Goal: Transaction & Acquisition: Subscribe to service/newsletter

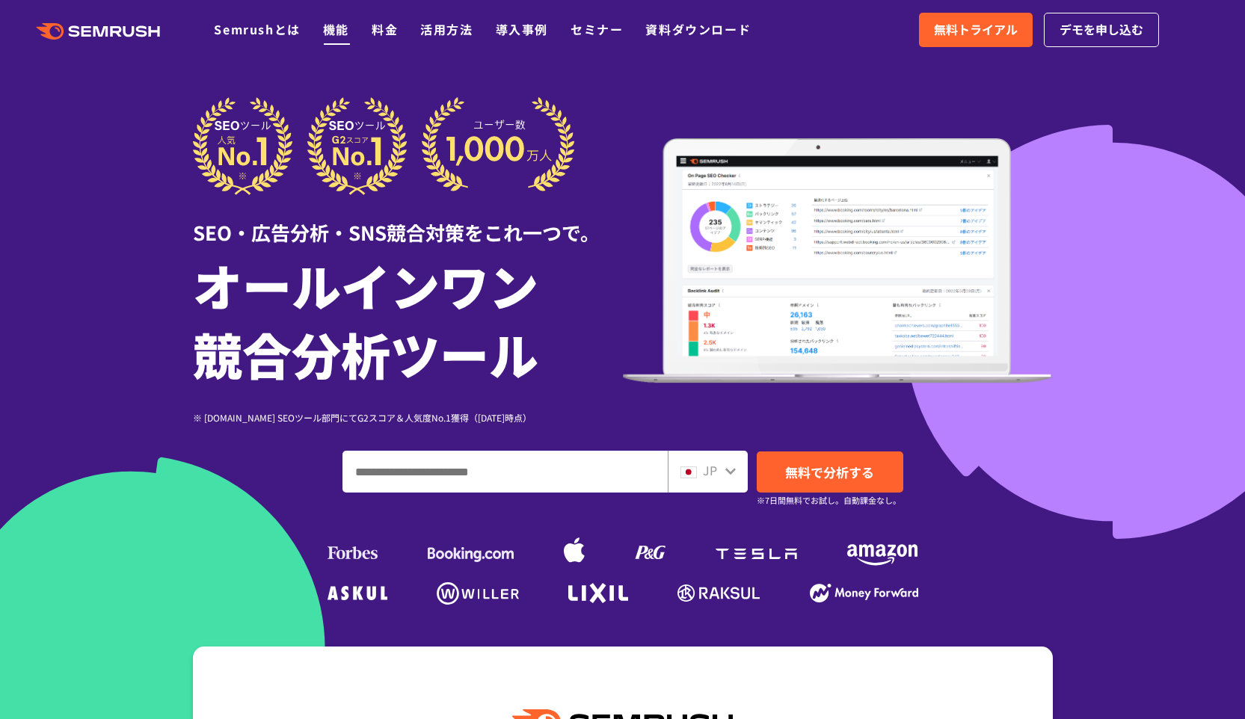
click at [335, 33] on link "機能" at bounding box center [336, 29] width 26 height 18
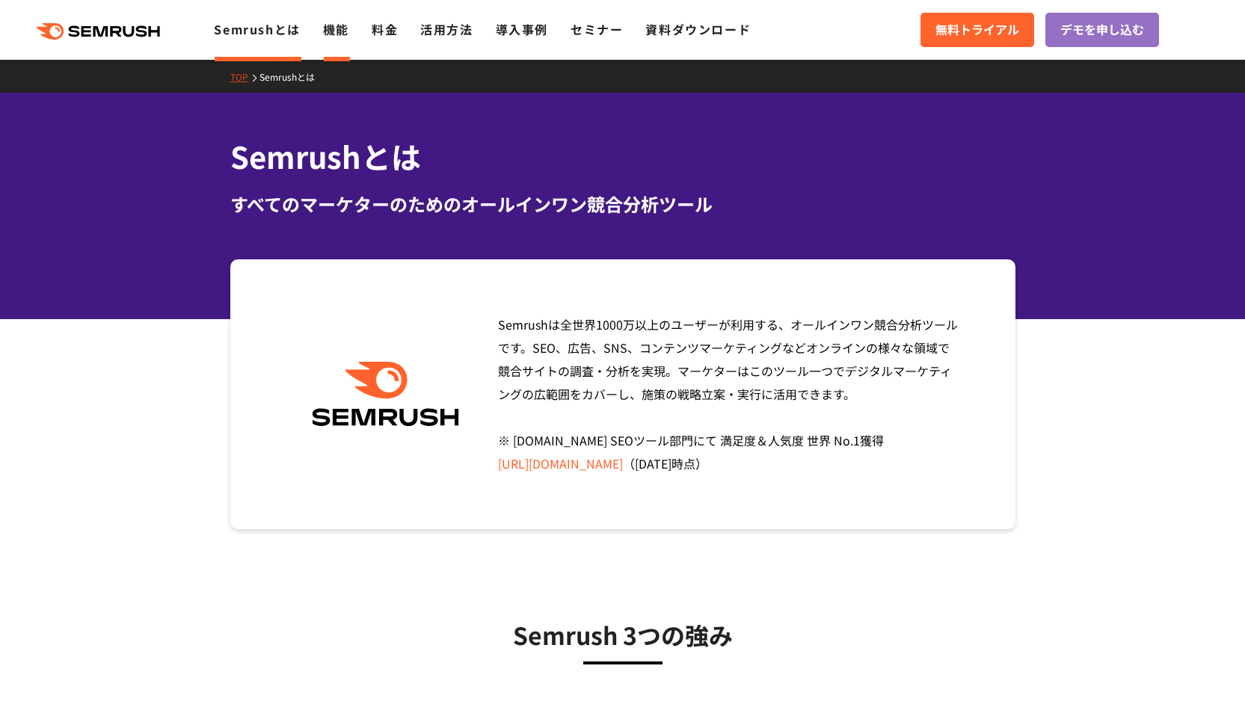
click at [325, 30] on link "機能" at bounding box center [336, 29] width 26 height 18
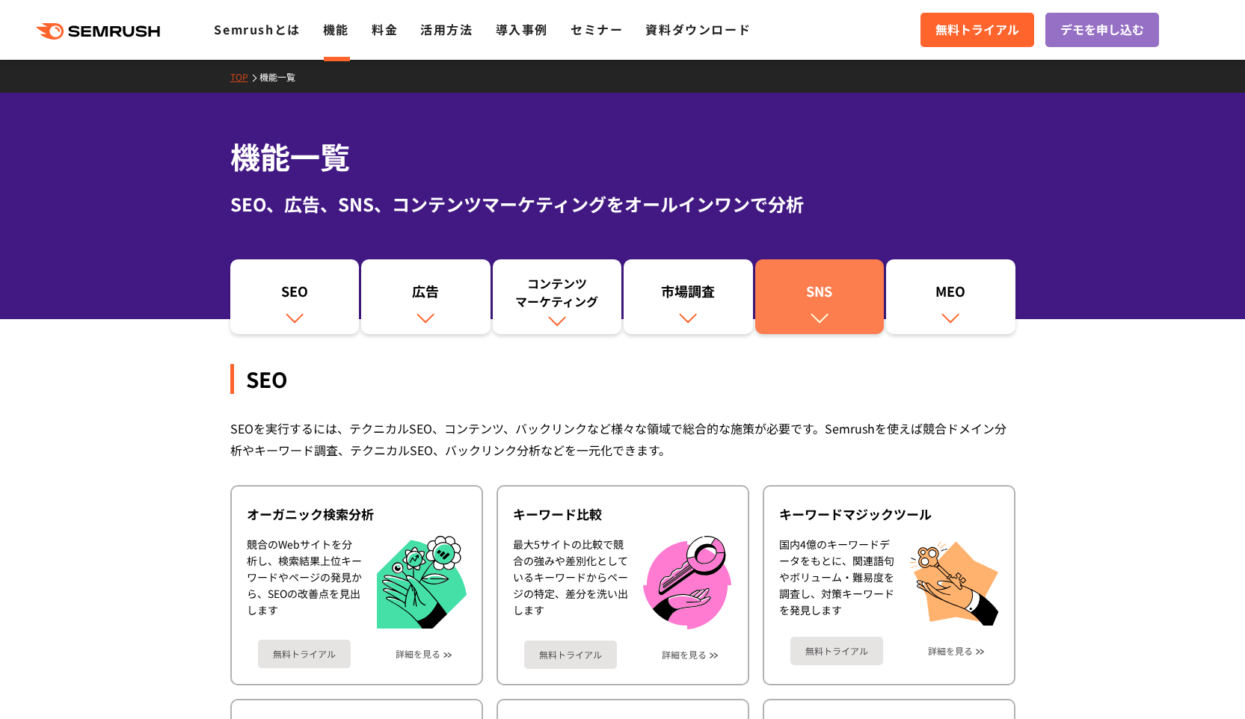
click at [815, 283] on div "SNS" at bounding box center [820, 294] width 114 height 25
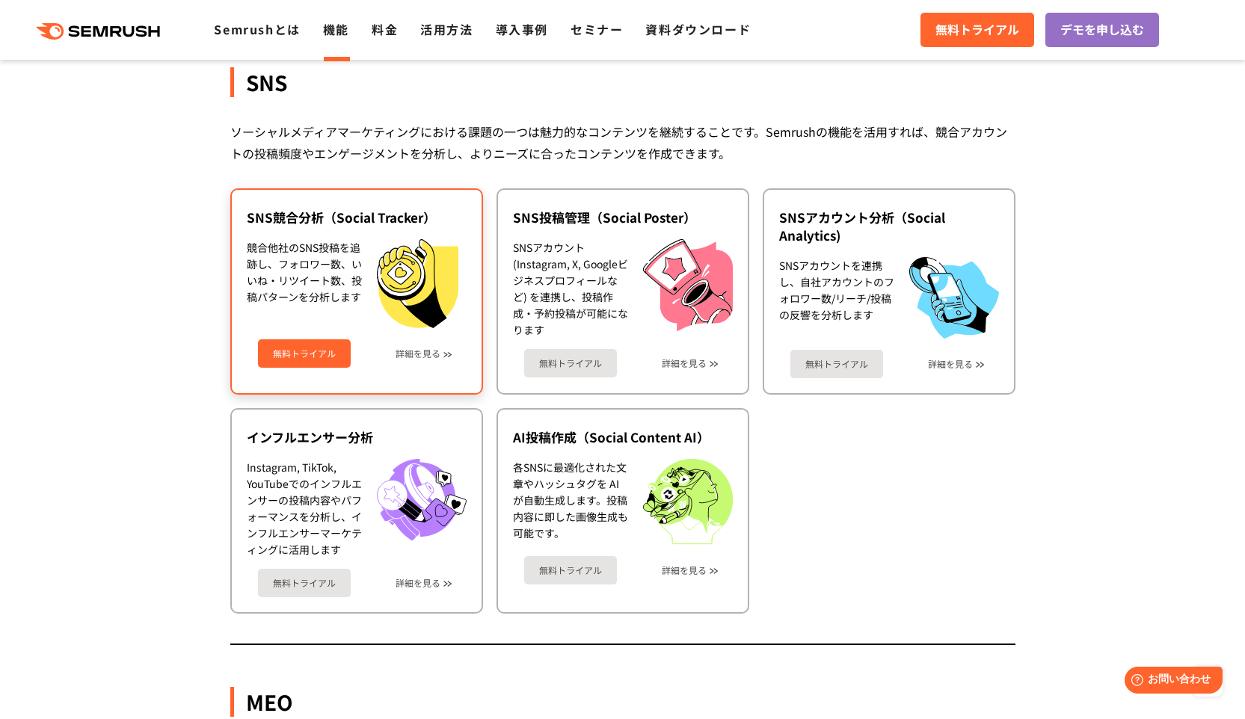
click at [312, 351] on link "無料トライアル" at bounding box center [304, 354] width 93 height 28
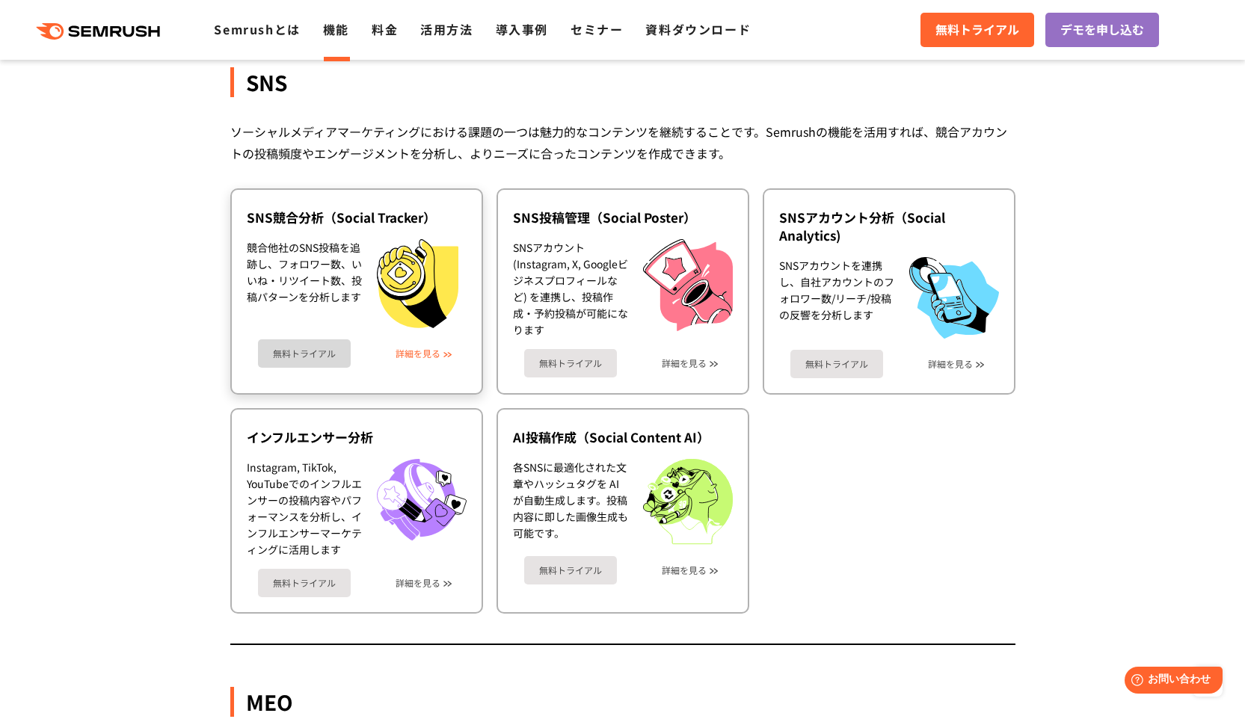
click at [435, 354] on link "詳細を見る" at bounding box center [418, 354] width 45 height 10
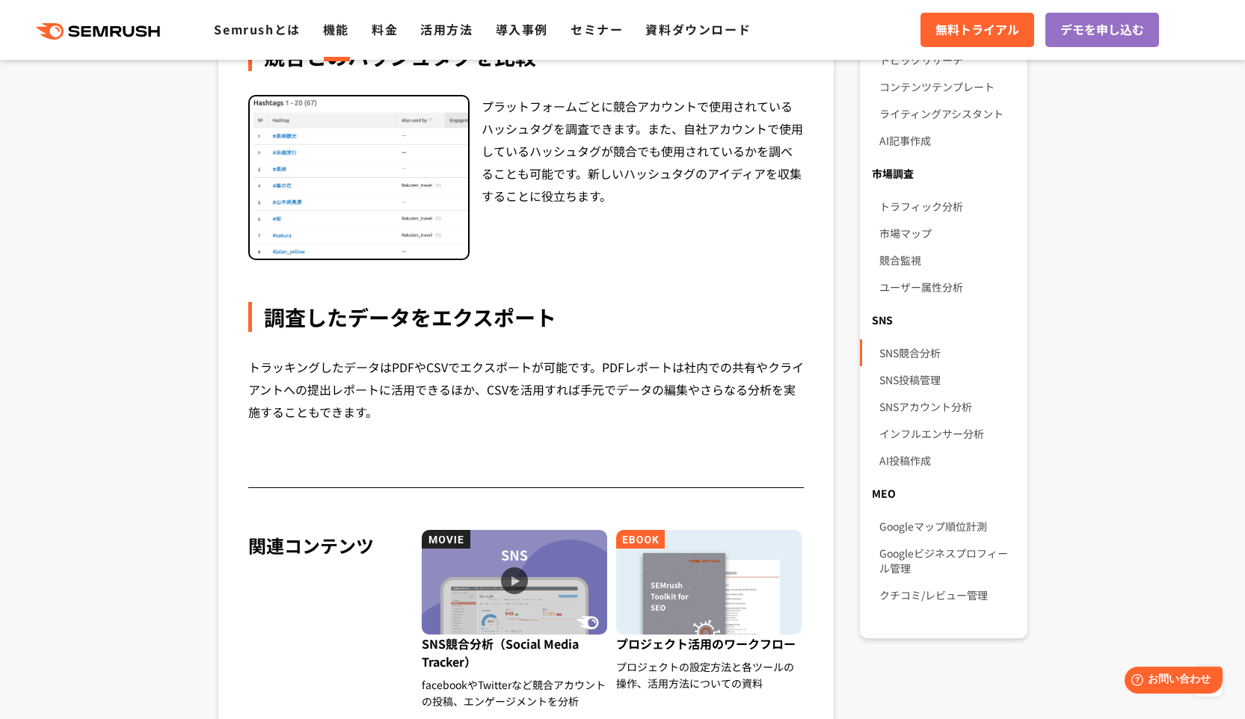
scroll to position [983, 0]
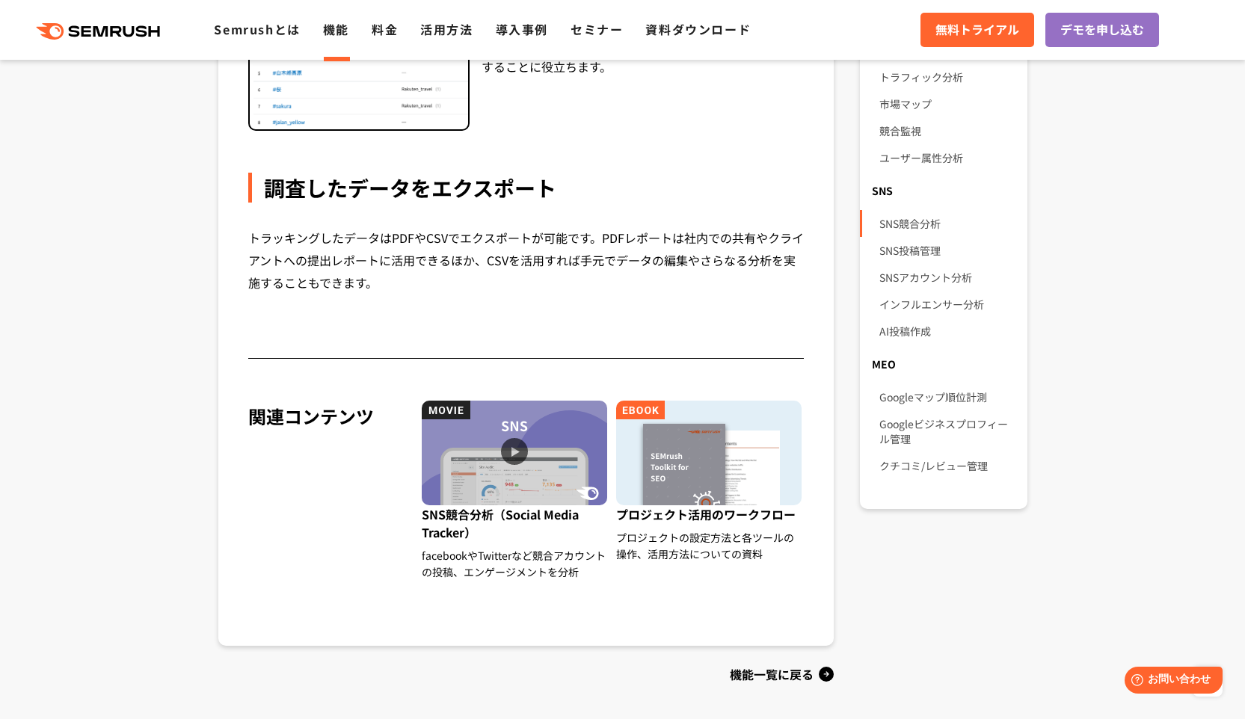
click at [76, 45] on div ".cls {fill: #FF642D;} .cls {fill: #FF642D;} Semrushとは 機能 料金 活用方法 導入事例 セミナー 資料ダウ…" at bounding box center [622, 29] width 1245 height 45
click at [76, 40] on div ".cls {fill: #FF642D;} .cls {fill: #FF642D;} Semrushとは 機能 料金 活用方法 導入事例 セミナー 資料ダウ…" at bounding box center [622, 29] width 1245 height 45
click at [76, 35] on icon at bounding box center [75, 30] width 11 height 11
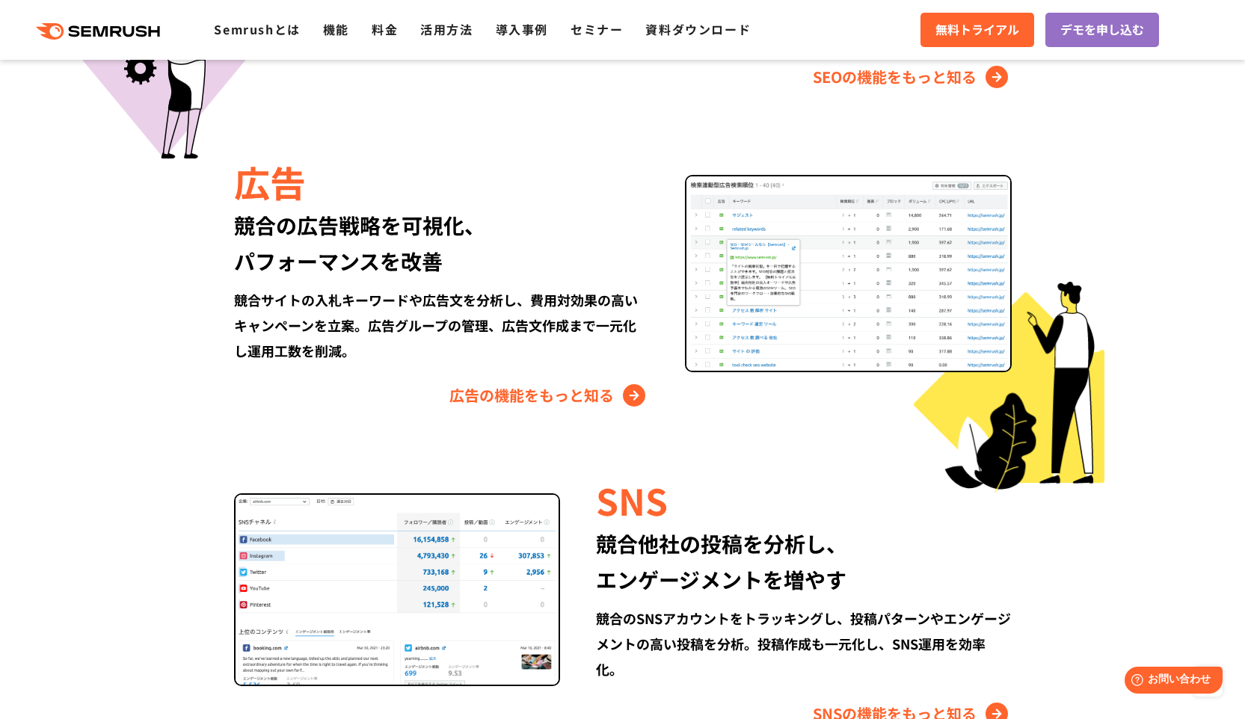
scroll to position [1681, 0]
